Goal: Find specific page/section: Find specific page/section

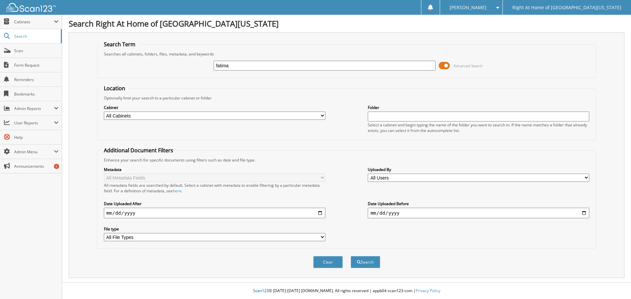
type input "fatima bundu"
click at [364, 264] on button "Search" at bounding box center [366, 262] width 30 height 12
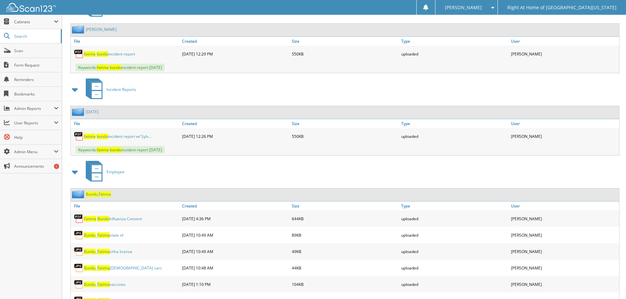
scroll to position [394, 0]
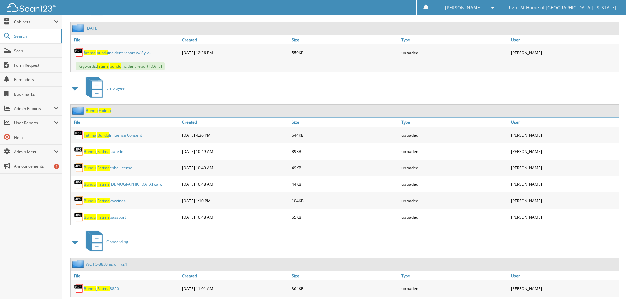
click at [107, 112] on span "Fatima" at bounding box center [105, 111] width 12 height 6
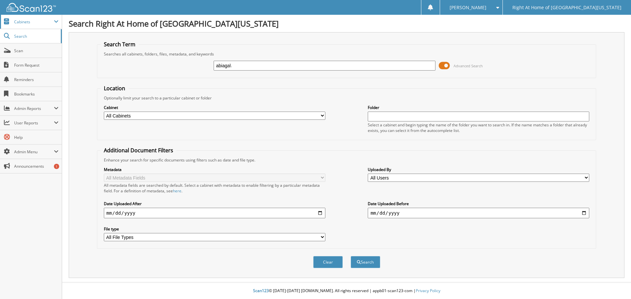
type input "abiaga\"
click at [44, 23] on span "Cabinets" at bounding box center [34, 22] width 40 height 6
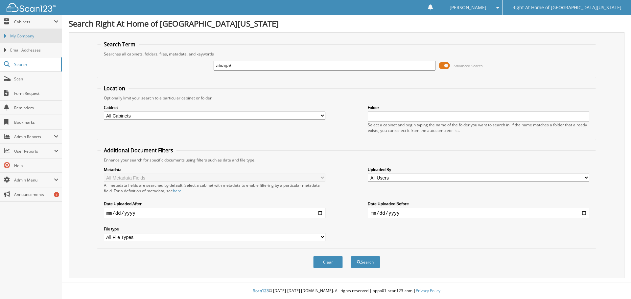
click at [34, 34] on span "My Company" at bounding box center [34, 36] width 48 height 6
